Goal: Information Seeking & Learning: Learn about a topic

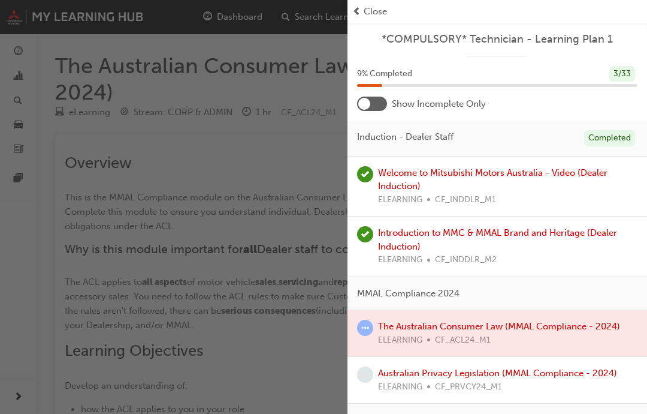
click at [377, 6] on span "Close" at bounding box center [375, 12] width 23 height 14
click at [376, 9] on span "Close" at bounding box center [375, 12] width 23 height 14
click at [375, 9] on span "Close" at bounding box center [375, 12] width 23 height 14
click at [366, 13] on span "Close" at bounding box center [375, 12] width 23 height 14
click at [366, 12] on span "Close" at bounding box center [375, 12] width 23 height 14
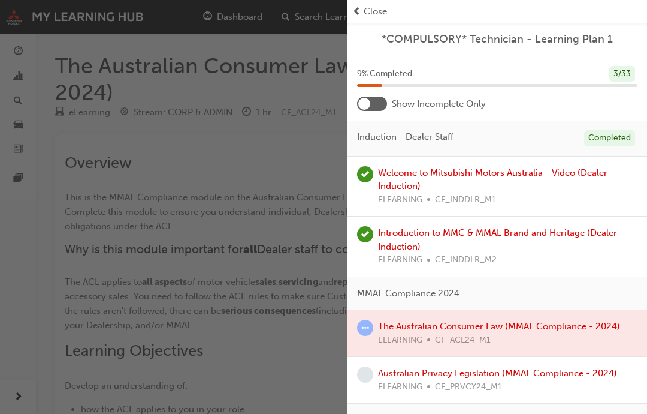
click at [277, 110] on div "button" at bounding box center [174, 207] width 348 height 414
click at [260, 174] on div "button" at bounding box center [174, 207] width 348 height 414
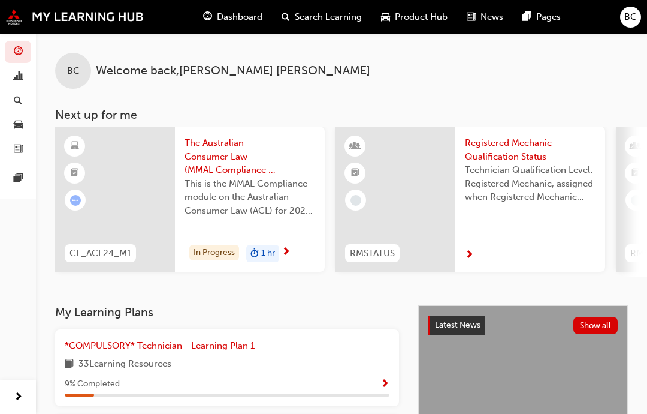
click at [239, 17] on span "Dashboard" at bounding box center [240, 17] width 46 height 14
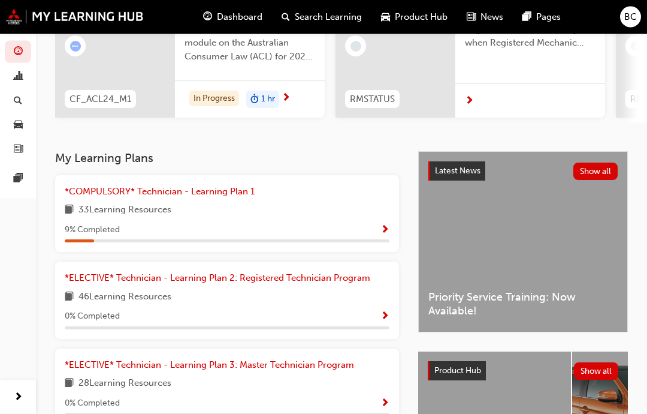
scroll to position [154, 0]
click at [376, 218] on div "*COMPULSORY* Technician - Learning Plan 1 33 Learning Resources 9 % Completed" at bounding box center [227, 214] width 325 height 58
click at [184, 186] on span "*COMPULSORY* Technician - Learning Plan 1" at bounding box center [160, 191] width 190 height 11
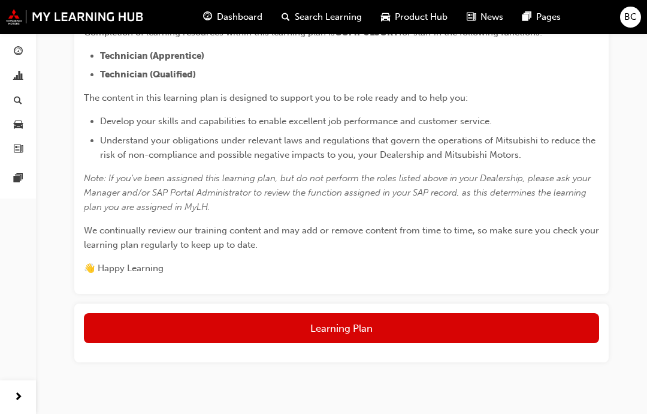
scroll to position [317, 0]
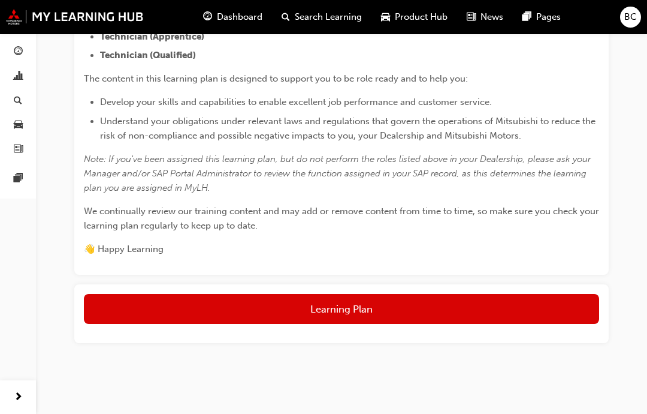
click at [556, 303] on button "Learning Plan" at bounding box center [341, 309] width 515 height 30
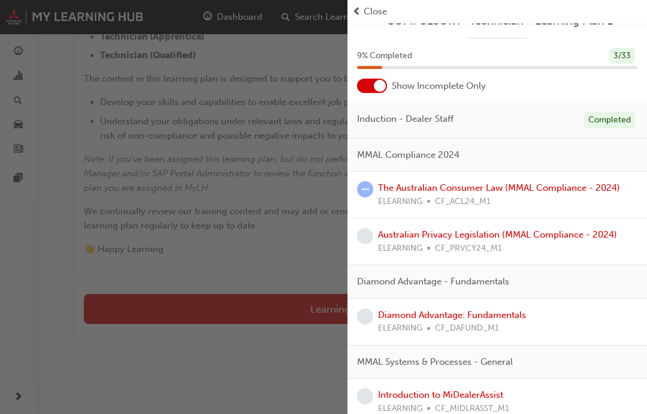
scroll to position [19, 0]
click at [227, 177] on div "button" at bounding box center [174, 207] width 348 height 414
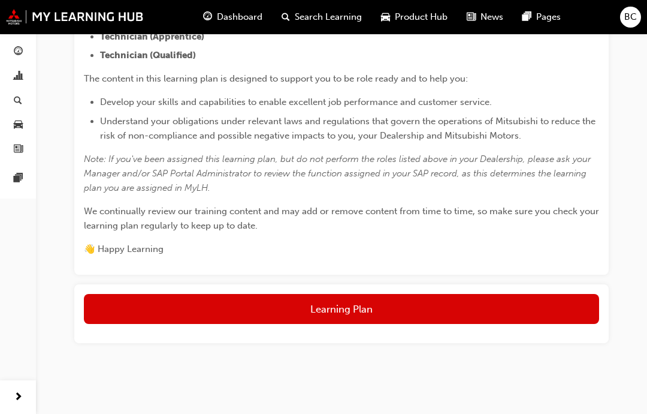
click at [376, 319] on button "Learning Plan" at bounding box center [341, 309] width 515 height 30
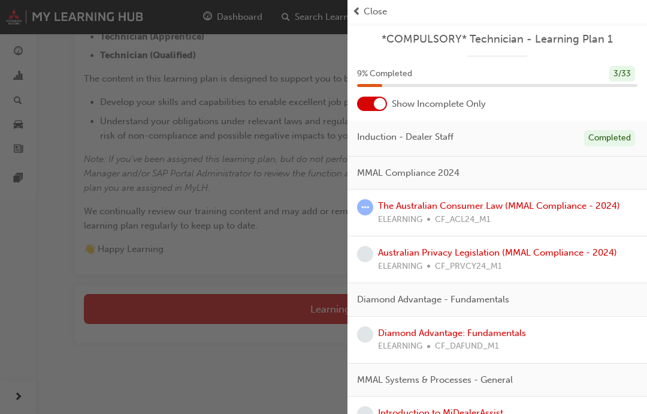
click at [562, 200] on link "The Australian Consumer Law (MMAL Compliance - 2024)" at bounding box center [499, 205] width 242 height 11
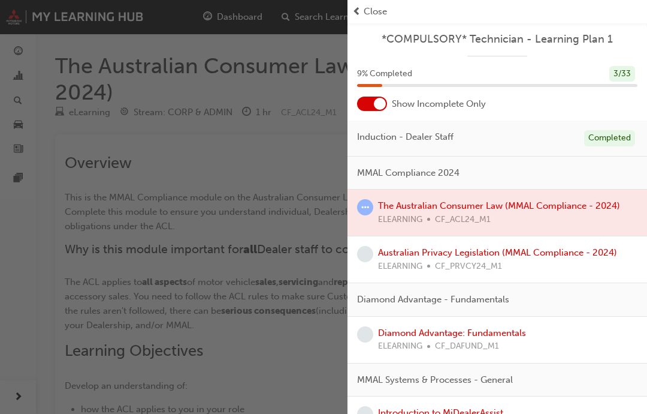
click at [375, 10] on span "Close" at bounding box center [375, 12] width 23 height 14
click at [487, 202] on div at bounding box center [498, 212] width 300 height 46
click at [549, 218] on div at bounding box center [498, 212] width 300 height 46
click at [279, 289] on div "button" at bounding box center [174, 207] width 348 height 414
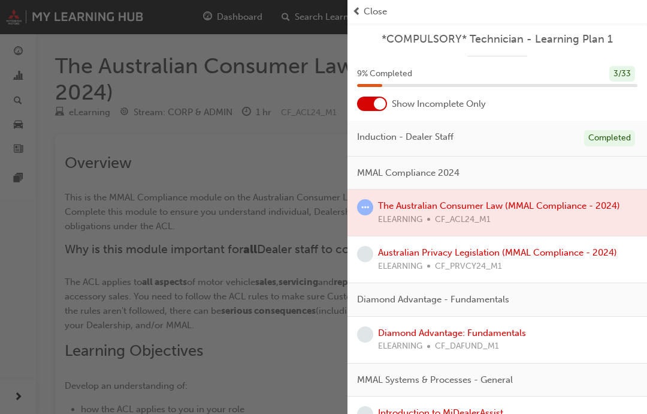
click at [270, 287] on div "button" at bounding box center [174, 207] width 348 height 414
click at [272, 343] on div "button" at bounding box center [174, 207] width 348 height 414
